Goal: Task Accomplishment & Management: Manage account settings

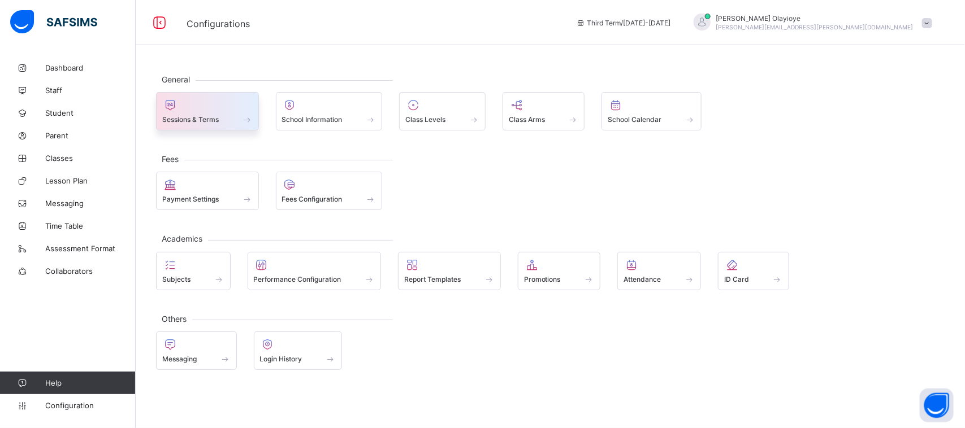
click at [207, 120] on span "Sessions & Terms" at bounding box center [190, 119] width 57 height 8
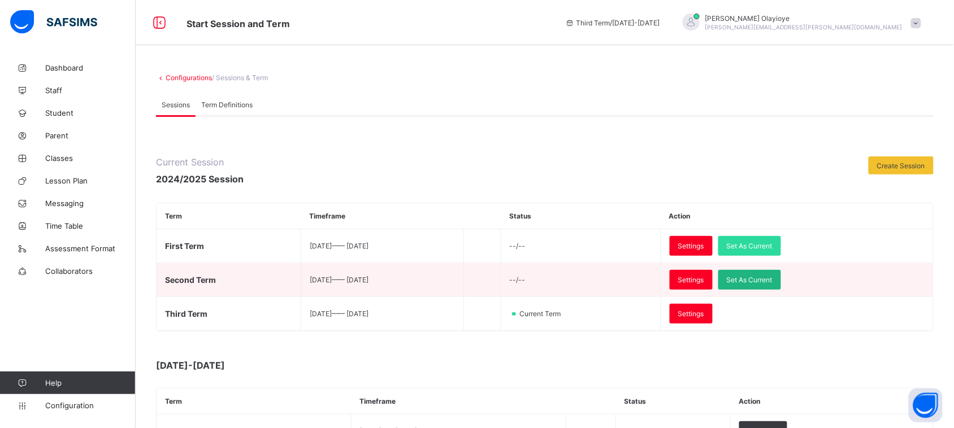
click at [773, 280] on span "Set As Current" at bounding box center [750, 280] width 46 height 8
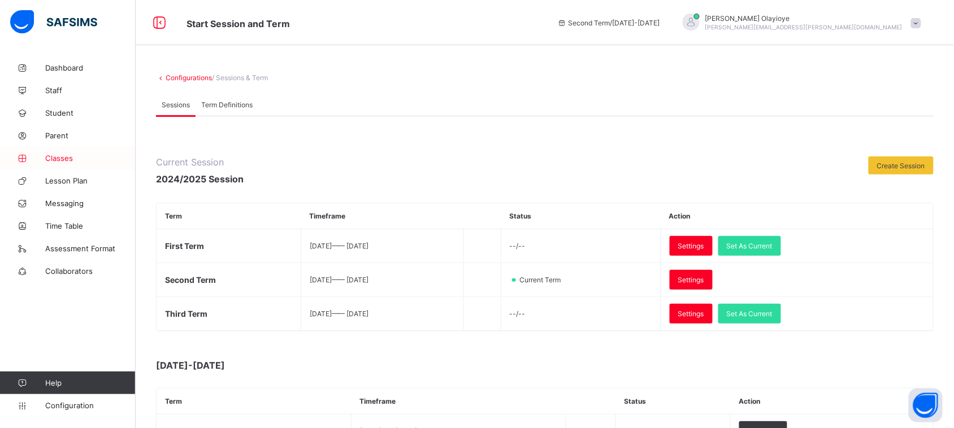
click at [54, 156] on span "Classes" at bounding box center [90, 158] width 90 height 9
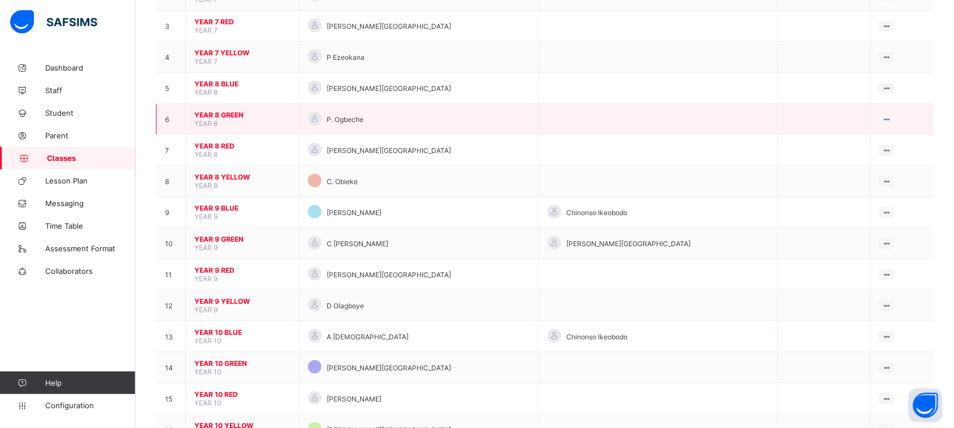
scroll to position [185, 0]
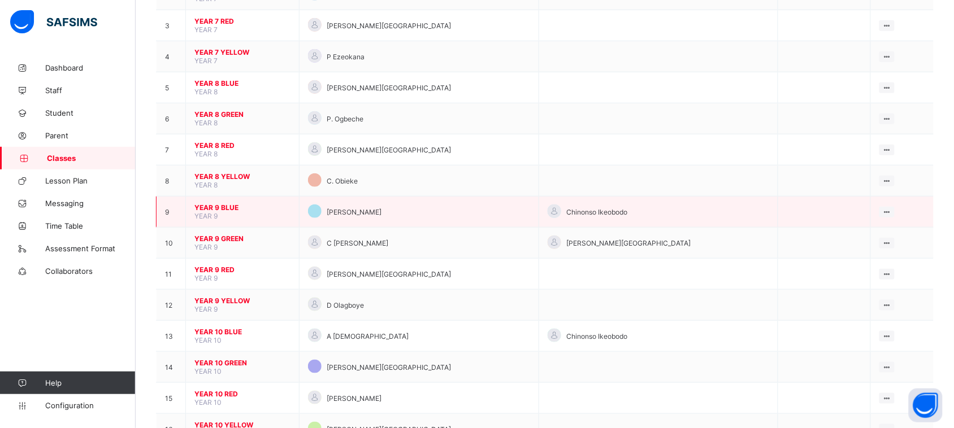
click at [208, 203] on span "YEAR 9 BLUE" at bounding box center [242, 207] width 96 height 8
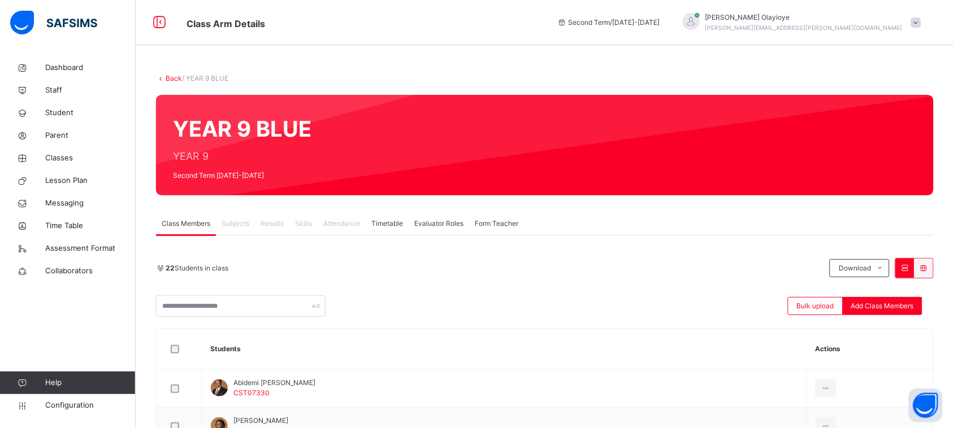
click at [264, 228] on span "Results" at bounding box center [272, 224] width 23 height 10
click at [57, 66] on span "Dashboard" at bounding box center [90, 67] width 90 height 11
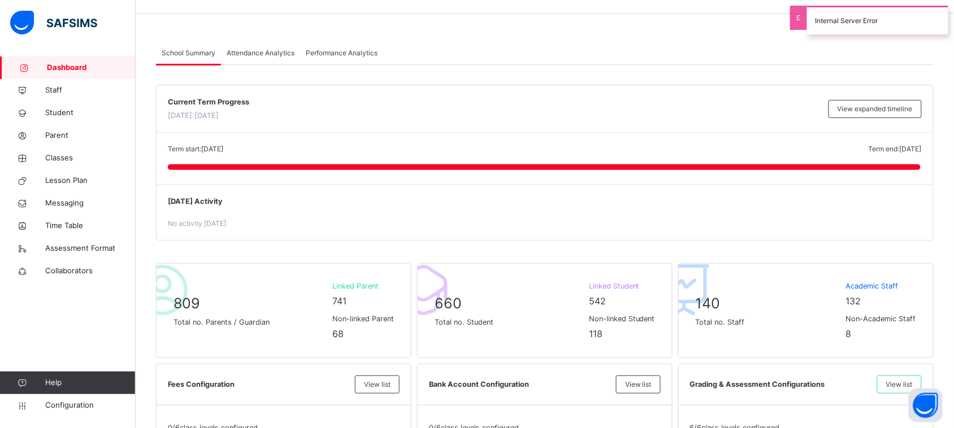
scroll to position [34, 0]
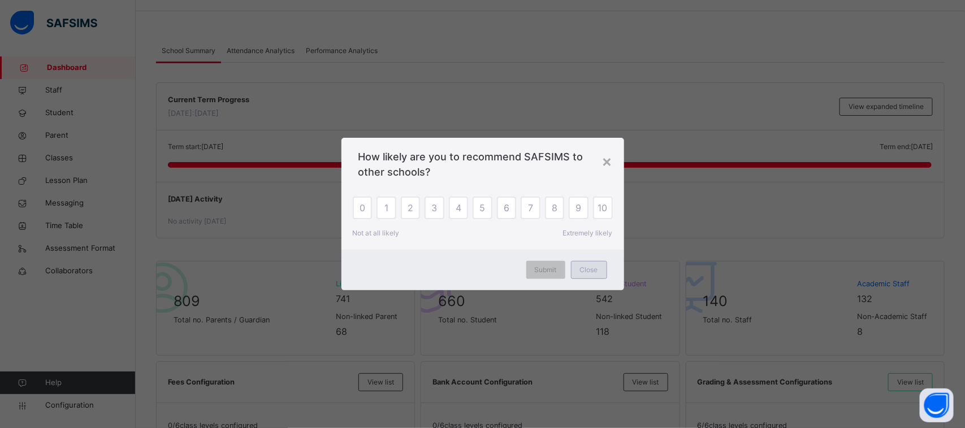
click at [586, 272] on span "Close" at bounding box center [589, 270] width 18 height 10
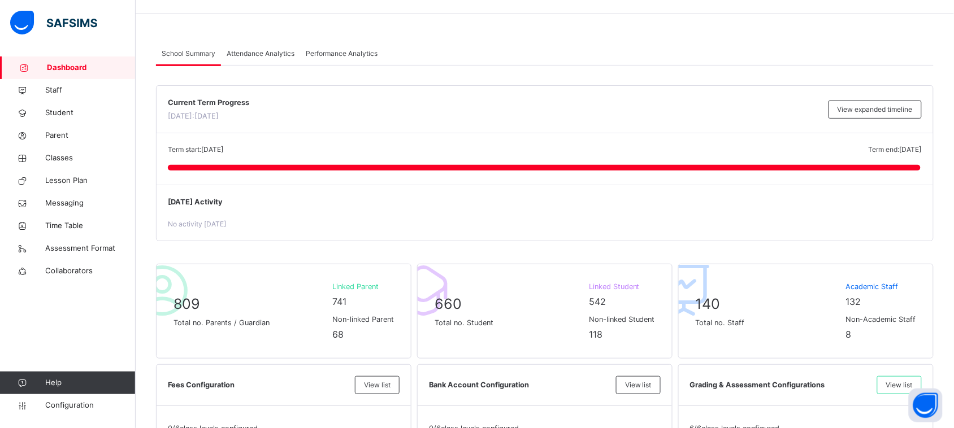
scroll to position [0, 0]
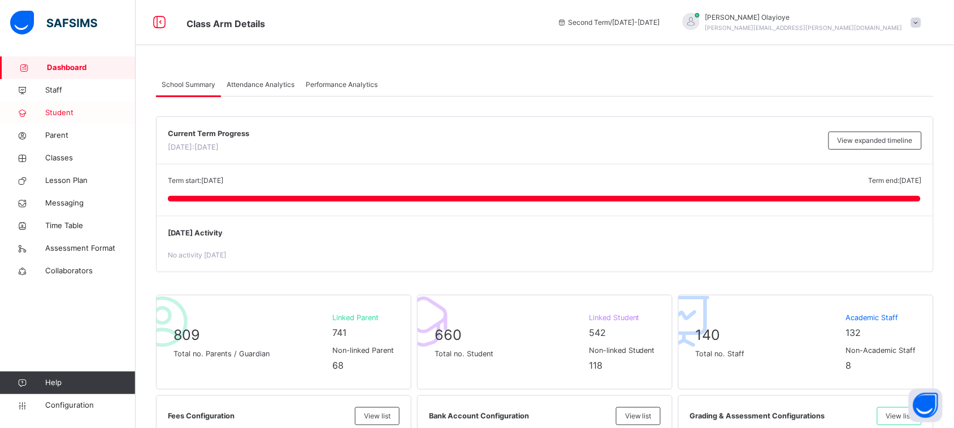
click at [60, 111] on span "Student" at bounding box center [90, 112] width 90 height 11
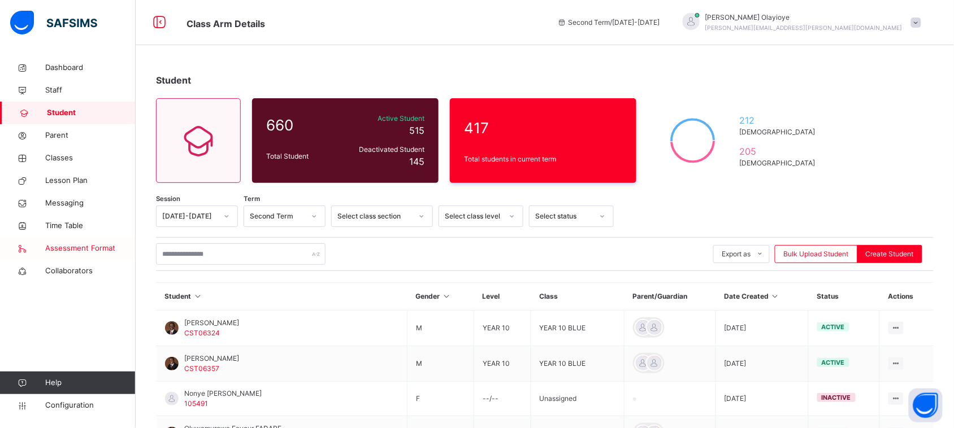
click at [68, 249] on span "Assessment Format" at bounding box center [90, 248] width 90 height 11
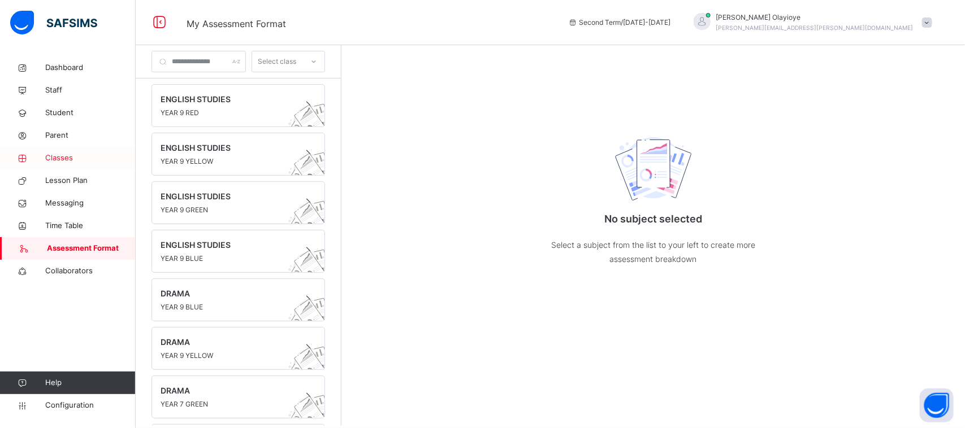
click at [58, 158] on span "Classes" at bounding box center [90, 158] width 90 height 11
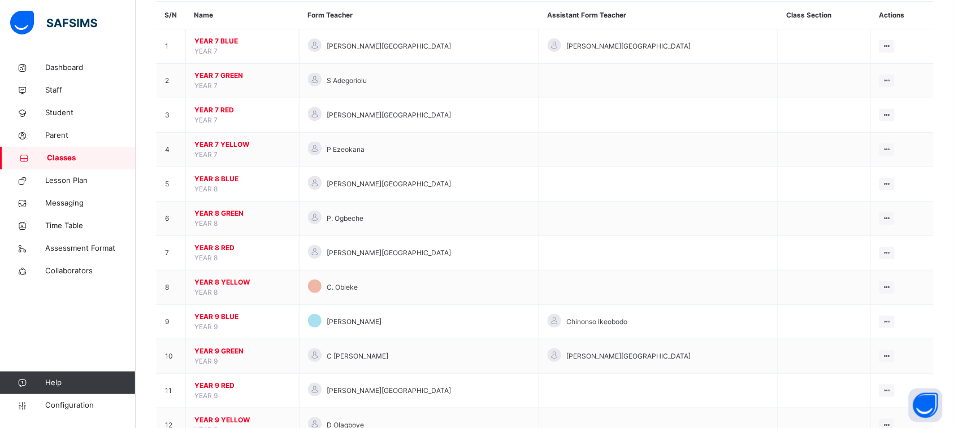
scroll to position [89, 0]
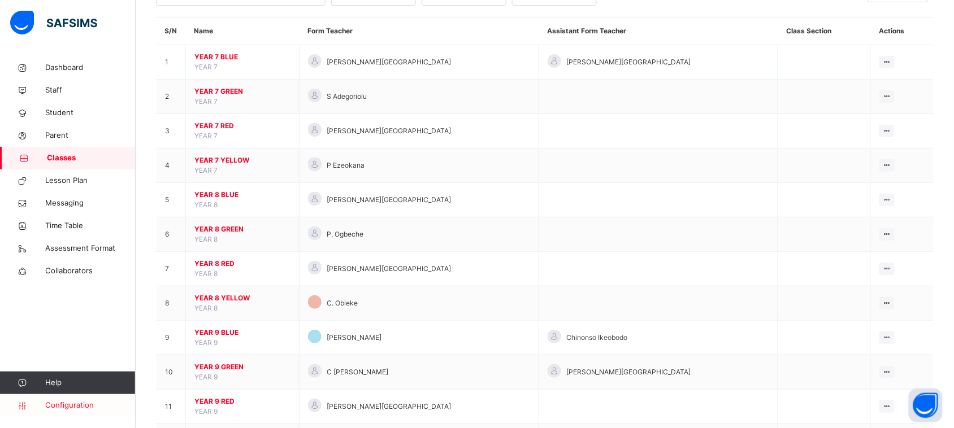
click at [75, 400] on link "Configuration" at bounding box center [67, 406] width 135 height 23
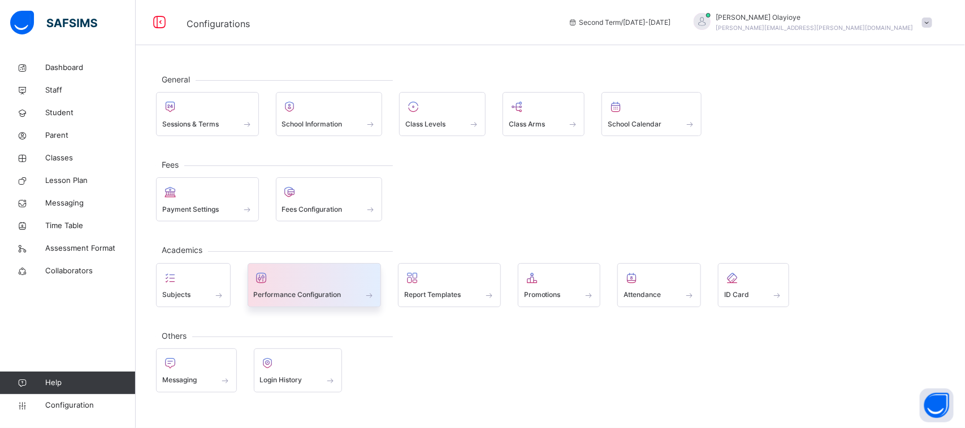
click at [314, 297] on span "Performance Configuration" at bounding box center [298, 295] width 88 height 10
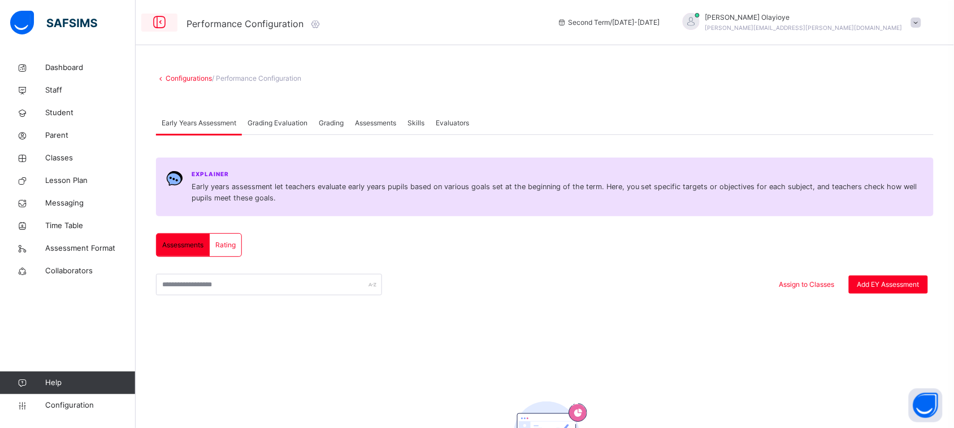
click at [158, 23] on icon at bounding box center [159, 22] width 19 height 20
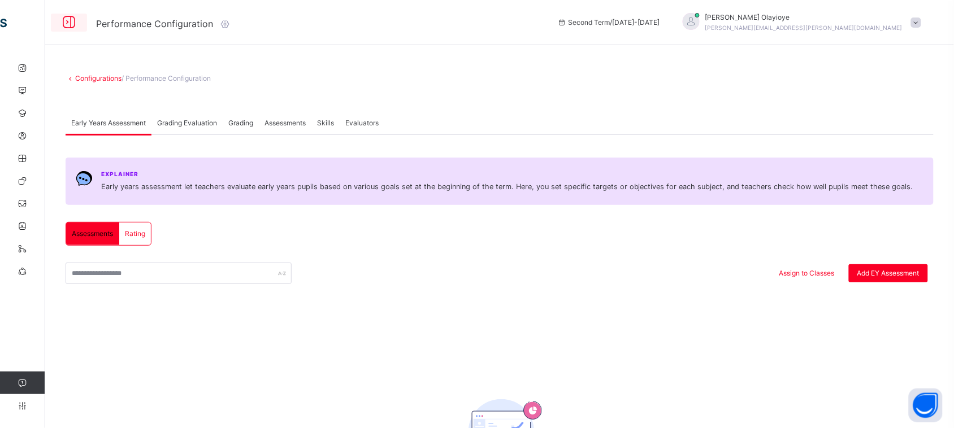
click at [71, 27] on icon at bounding box center [68, 22] width 19 height 20
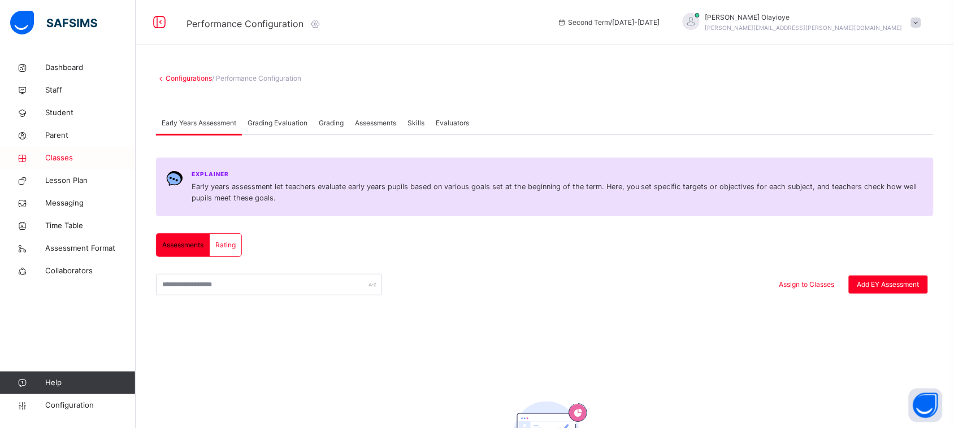
click at [59, 156] on span "Classes" at bounding box center [90, 158] width 90 height 11
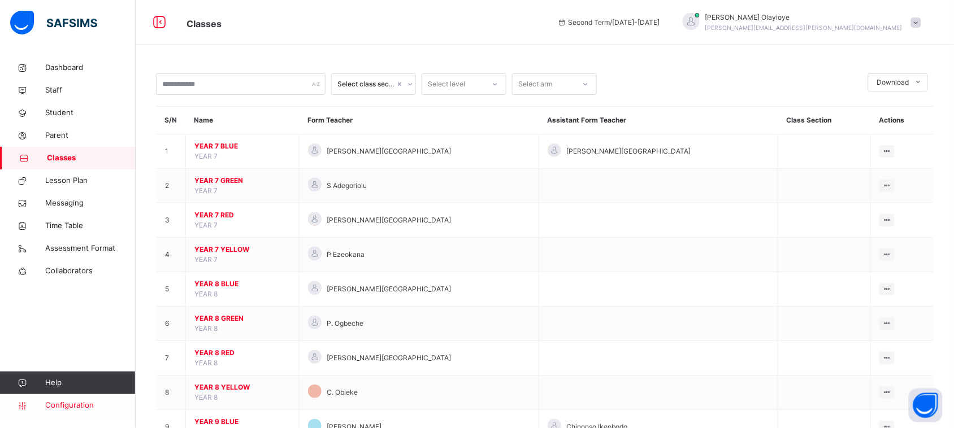
click at [75, 406] on span "Configuration" at bounding box center [90, 405] width 90 height 11
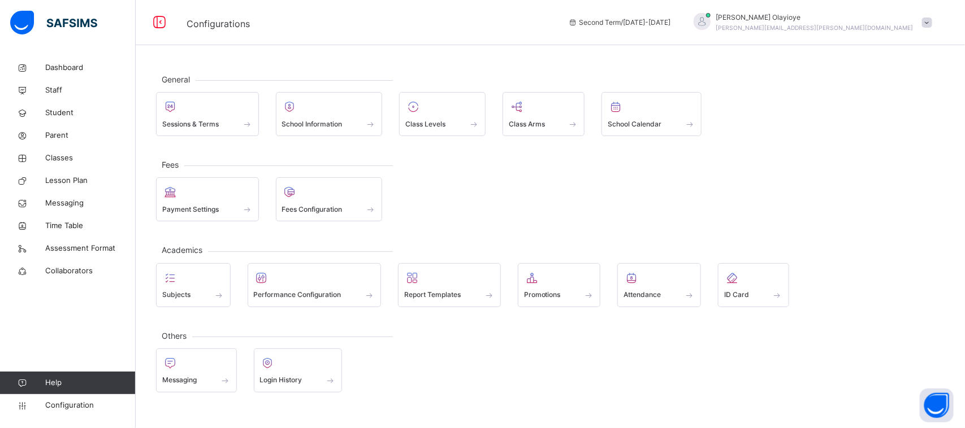
click at [65, 385] on span "Help" at bounding box center [90, 383] width 90 height 11
click at [304, 385] on div "Login History" at bounding box center [298, 381] width 76 height 12
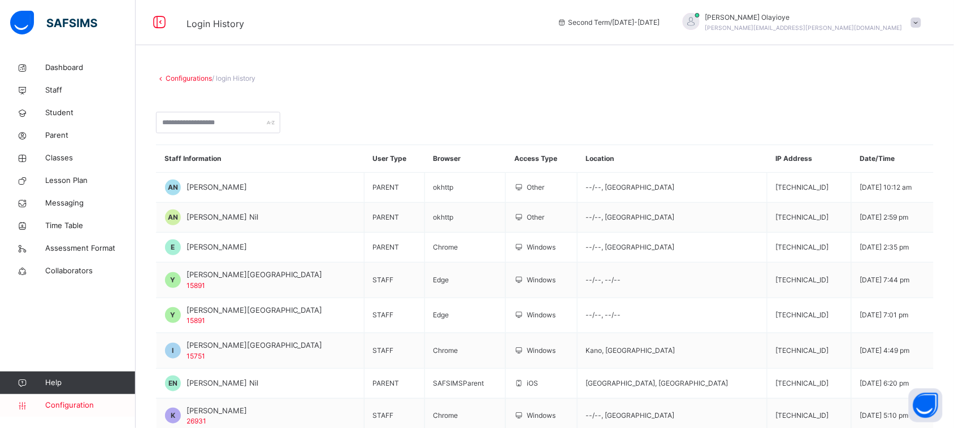
click at [59, 403] on span "Configuration" at bounding box center [90, 405] width 90 height 11
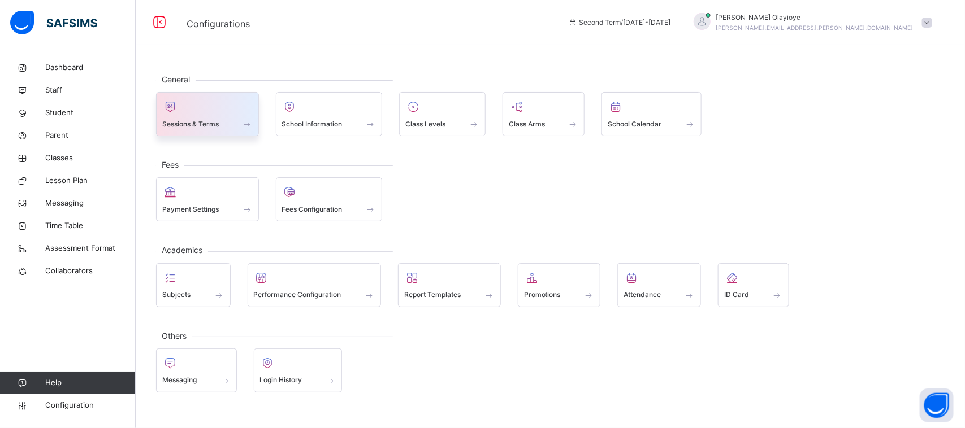
click at [215, 123] on span "Sessions & Terms" at bounding box center [190, 124] width 57 height 10
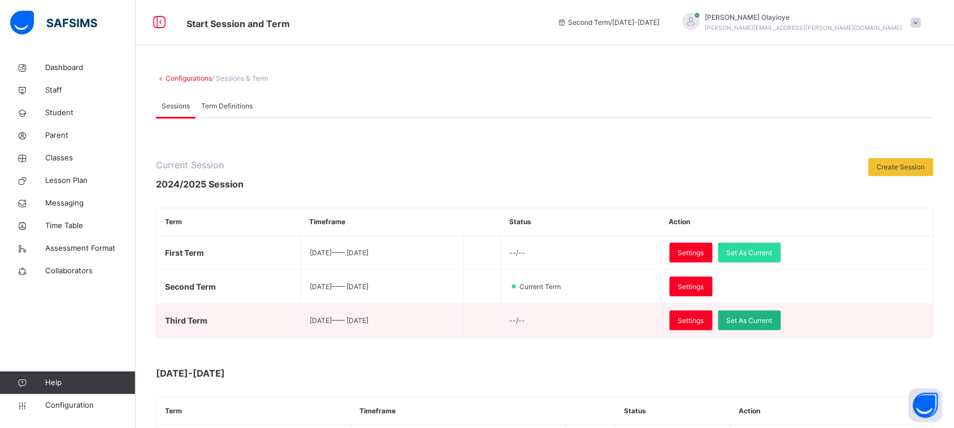
click at [773, 321] on span "Set As Current" at bounding box center [750, 321] width 46 height 10
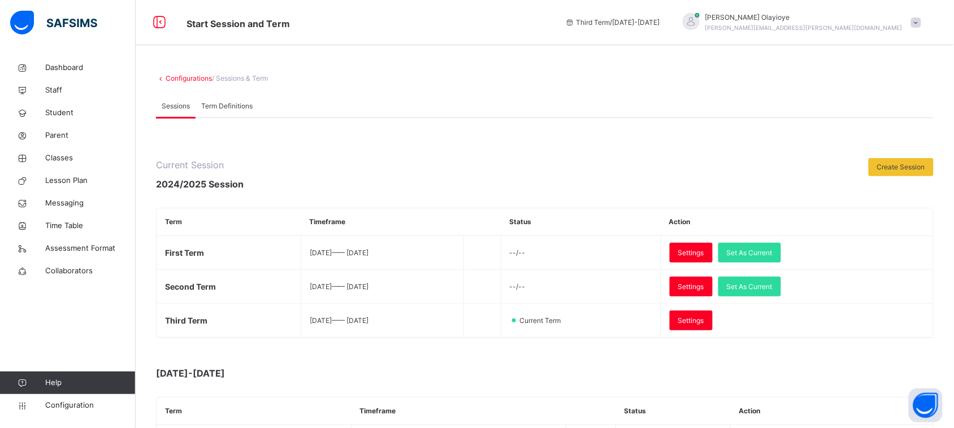
click at [233, 103] on span "Term Definitions" at bounding box center [226, 106] width 51 height 10
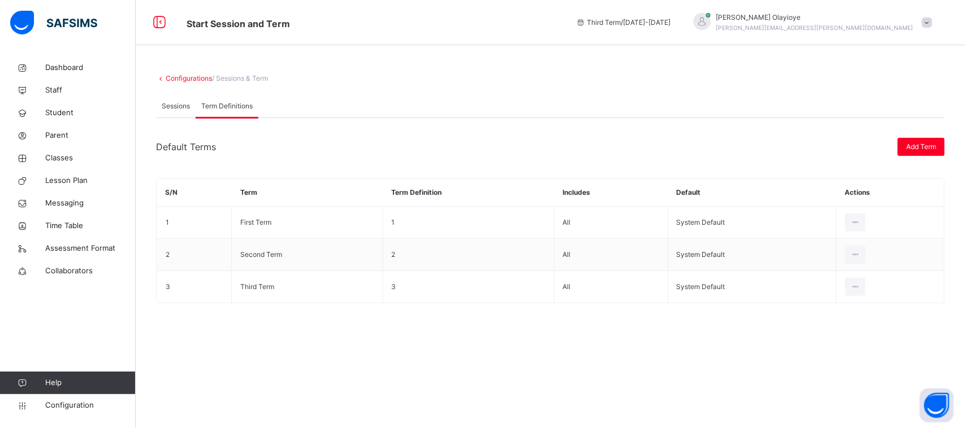
click at [245, 79] on span "/ Sessions & Term" at bounding box center [240, 78] width 56 height 8
click at [168, 102] on span "Sessions" at bounding box center [176, 106] width 28 height 10
